Goal: Information Seeking & Learning: Learn about a topic

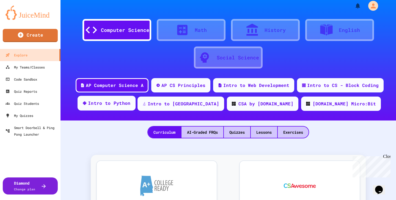
scroll to position [9, 0]
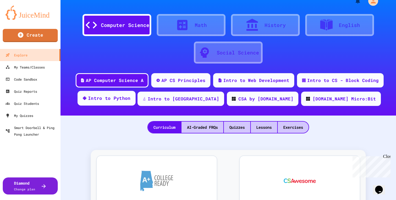
click at [131, 101] on div "Intro to Python" at bounding box center [109, 98] width 43 height 7
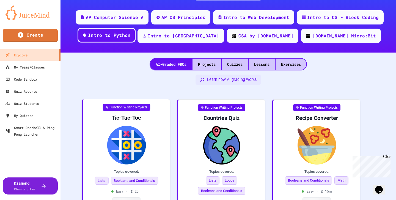
scroll to position [78, 0]
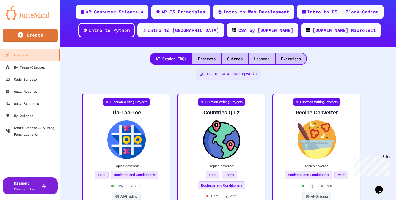
click at [256, 59] on div "Lessons" at bounding box center [262, 58] width 26 height 11
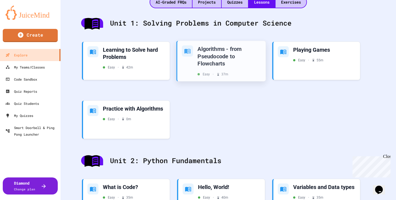
scroll to position [135, 0]
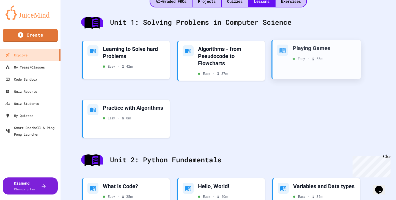
click at [300, 47] on div "Playing Games" at bounding box center [325, 47] width 64 height 7
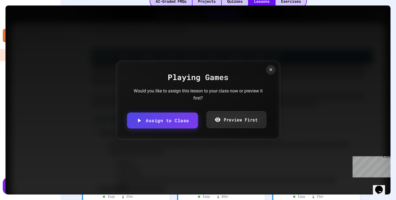
click at [223, 123] on link "Preview First" at bounding box center [236, 119] width 60 height 17
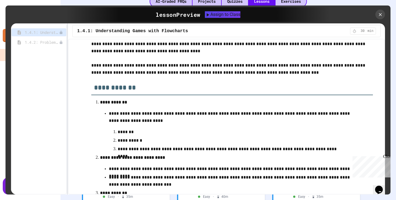
scroll to position [2, 0]
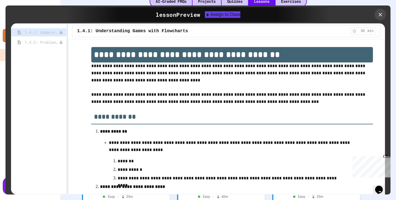
click at [380, 14] on icon at bounding box center [381, 15] width 6 height 6
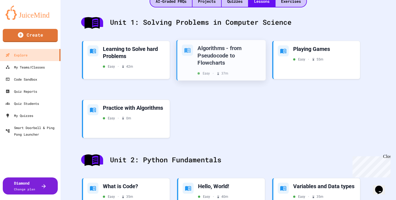
click at [217, 47] on div "Algorithms - from Pseudocode to Flowcharts" at bounding box center [230, 55] width 64 height 22
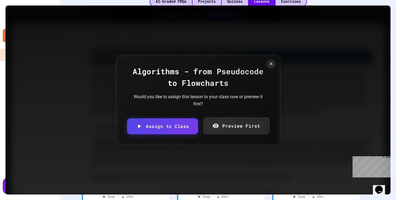
click at [223, 127] on link "Preview First" at bounding box center [236, 126] width 66 height 17
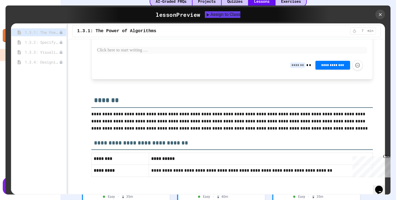
scroll to position [1083, 0]
click at [380, 16] on icon at bounding box center [381, 15] width 6 height 6
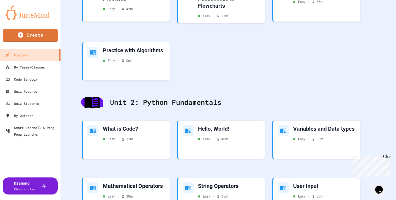
scroll to position [198, 0]
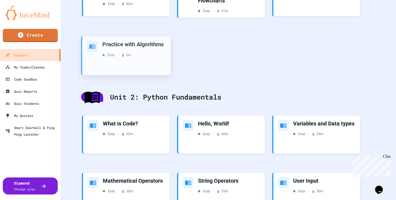
click at [145, 42] on div "Practice with Algorithms" at bounding box center [134, 43] width 64 height 7
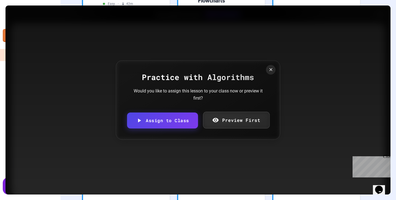
click at [221, 113] on link "Preview First" at bounding box center [236, 120] width 67 height 17
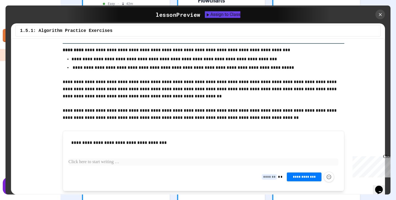
scroll to position [74, 0]
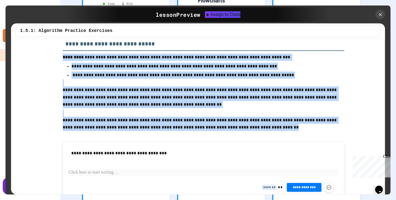
drag, startPoint x: 250, startPoint y: 127, endPoint x: 57, endPoint y: 60, distance: 203.7
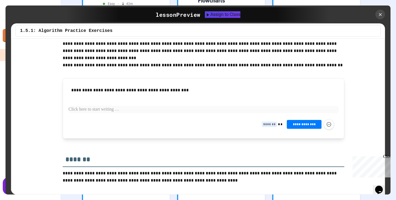
scroll to position [713, 0]
click at [379, 11] on div at bounding box center [380, 14] width 11 height 11
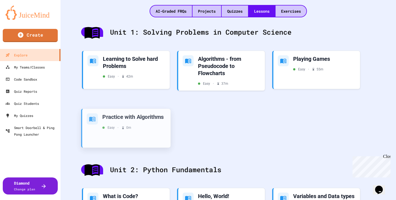
scroll to position [130, 0]
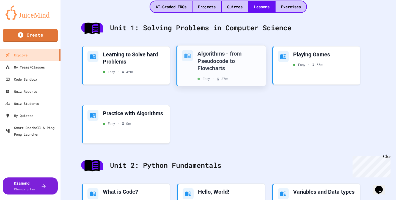
click at [210, 64] on div "Algorithms - from Pseudocode to Flowcharts" at bounding box center [230, 61] width 64 height 22
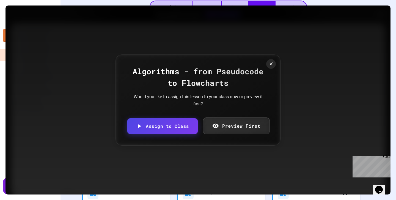
click at [226, 124] on link "Preview First" at bounding box center [236, 126] width 67 height 17
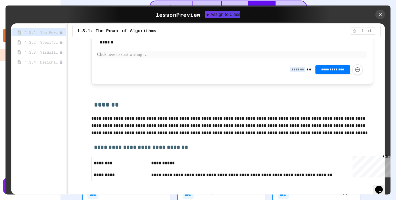
scroll to position [1083, 0]
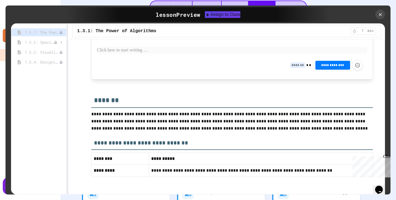
click at [44, 42] on span "1.3.2: Specifying Ideas with Pseudocode" at bounding box center [39, 42] width 29 height 6
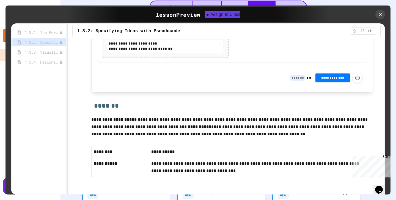
scroll to position [1197, 0]
click at [48, 52] on span "1.3.3: Visualizing Logic with Flowcharts" at bounding box center [39, 52] width 29 height 6
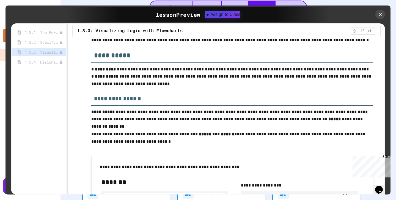
scroll to position [60, 0]
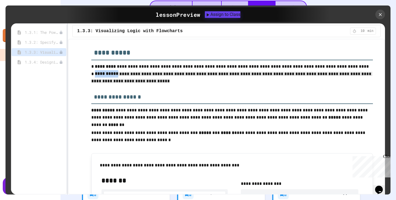
drag, startPoint x: 345, startPoint y: 67, endPoint x: 198, endPoint y: 82, distance: 148.0
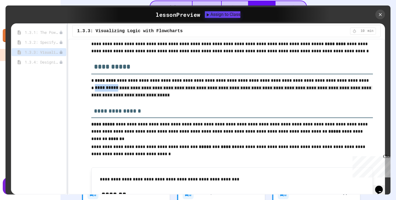
scroll to position [46, 0]
click at [50, 41] on span "1.3.2: Specifying Ideas with Pseudocode" at bounding box center [39, 42] width 29 height 6
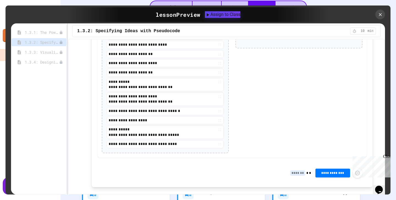
scroll to position [1083, 0]
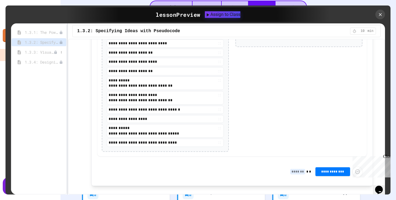
click at [44, 55] on span "1.3.3: Visualizing Logic with Flowcharts" at bounding box center [39, 52] width 29 height 6
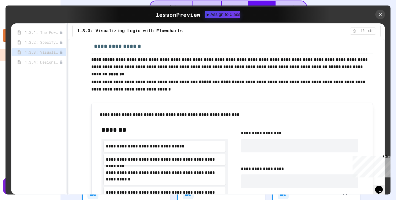
scroll to position [98, 0]
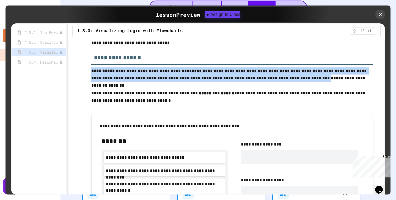
drag, startPoint x: 183, startPoint y: 71, endPoint x: 183, endPoint y: 78, distance: 6.6
click at [183, 78] on p "**********" at bounding box center [232, 74] width 282 height 15
